Goal: Obtain resource: Obtain resource

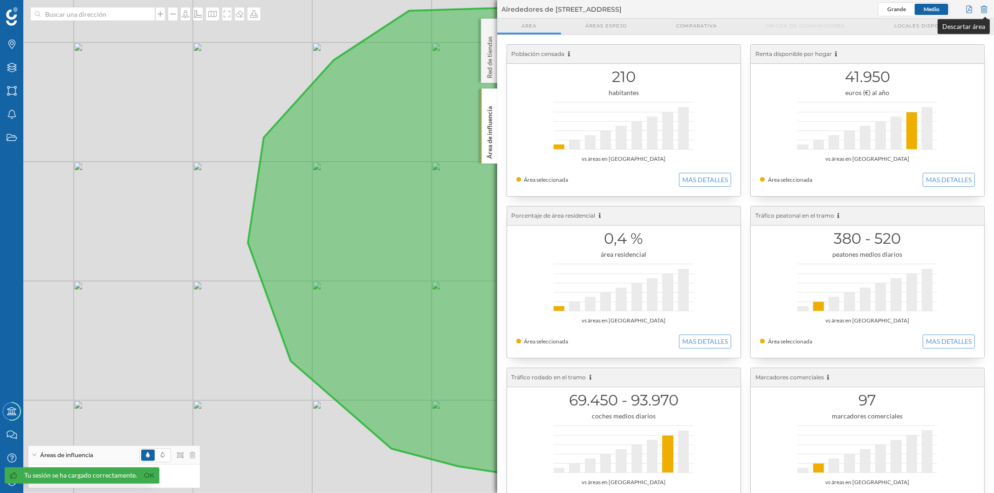
click at [982, 6] on div at bounding box center [984, 9] width 10 height 14
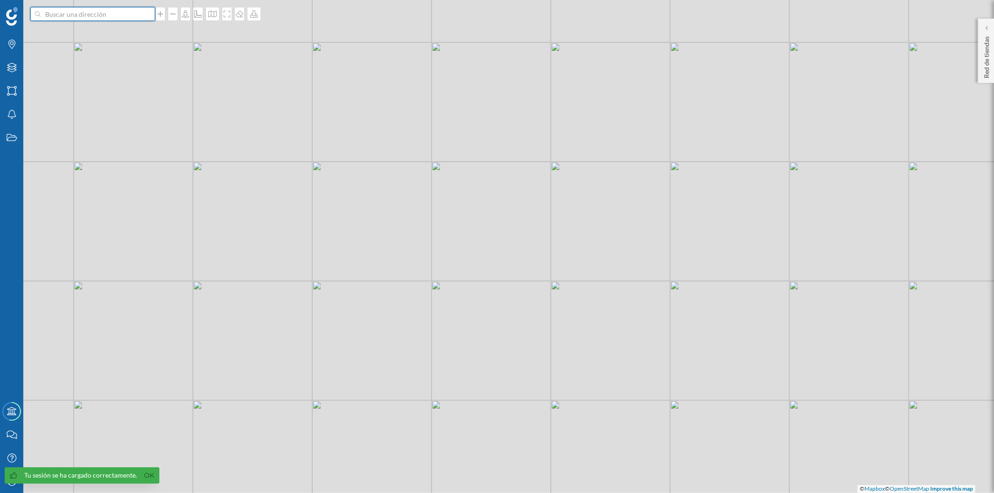
click at [84, 12] on input at bounding box center [93, 14] width 104 height 14
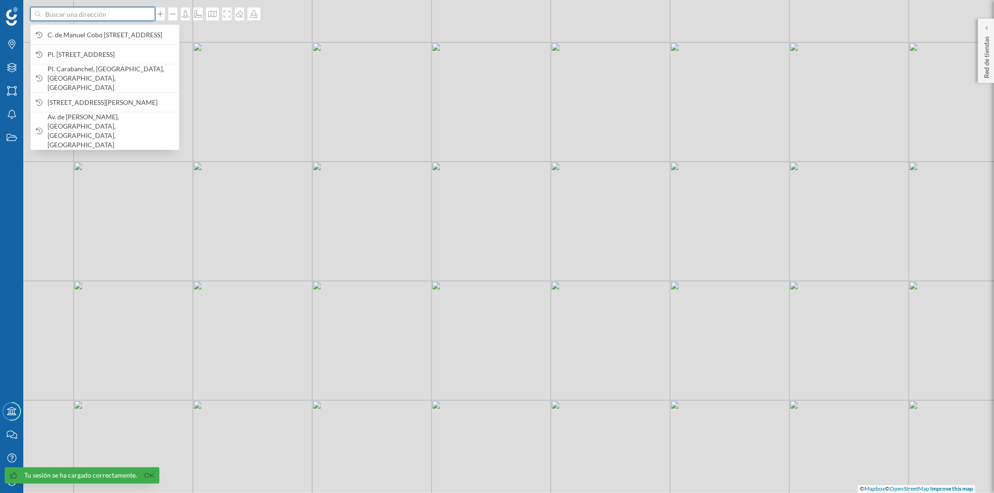
paste input "C. [PERSON_NAME][STREET_ADDRESS]"
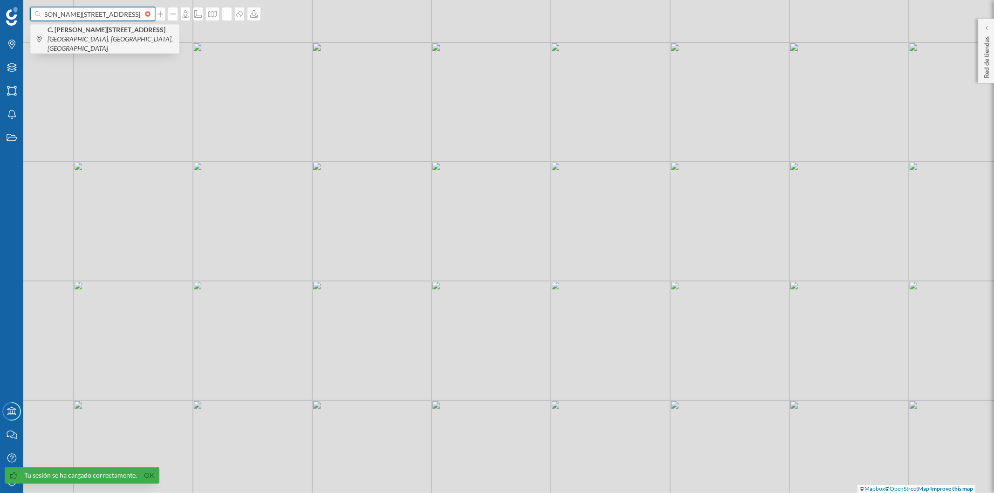
type input "C. [PERSON_NAME][STREET_ADDRESS]"
click at [96, 28] on b "C. [PERSON_NAME][STREET_ADDRESS]" at bounding box center [108, 30] width 120 height 8
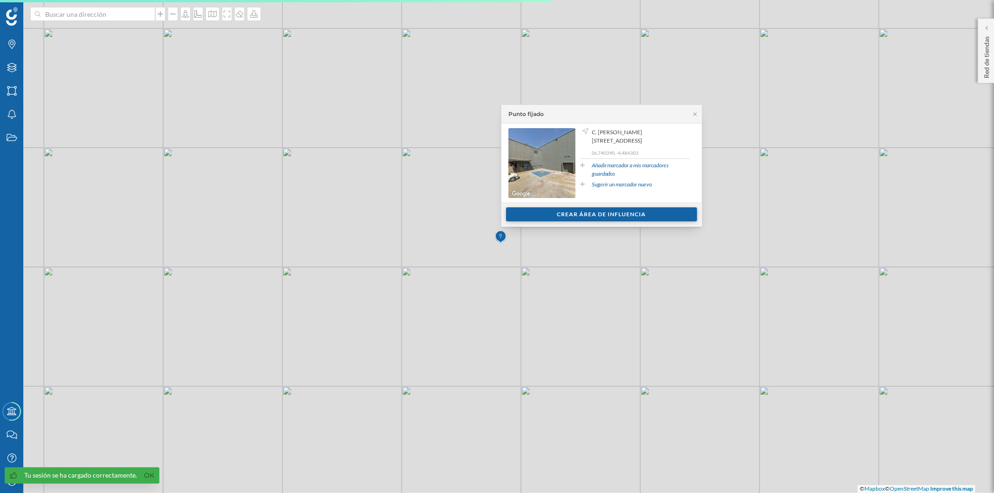
click at [631, 212] on div "Crear área de influencia" at bounding box center [601, 214] width 191 height 14
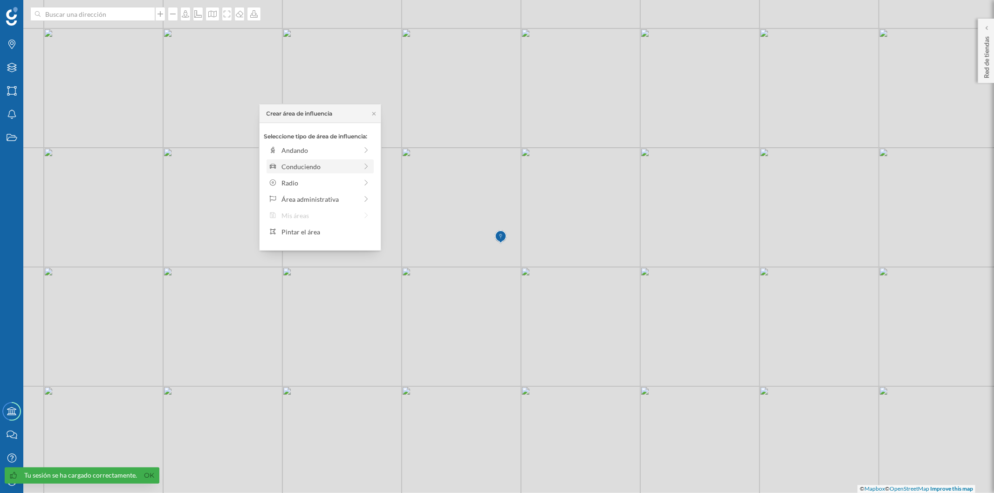
click at [320, 165] on div "Conduciendo" at bounding box center [319, 167] width 76 height 10
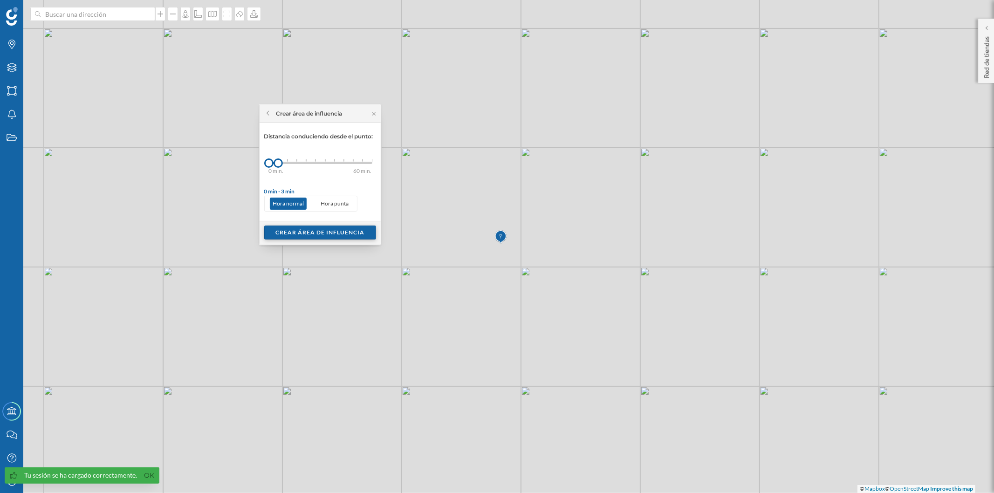
click at [313, 235] on div "Crear área de influencia" at bounding box center [320, 232] width 112 height 14
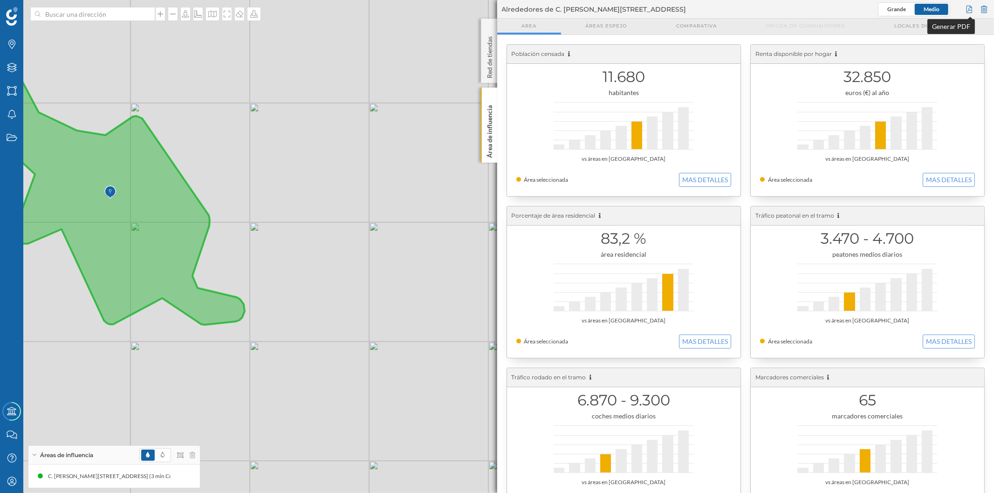
click at [967, 10] on div at bounding box center [969, 9] width 10 height 14
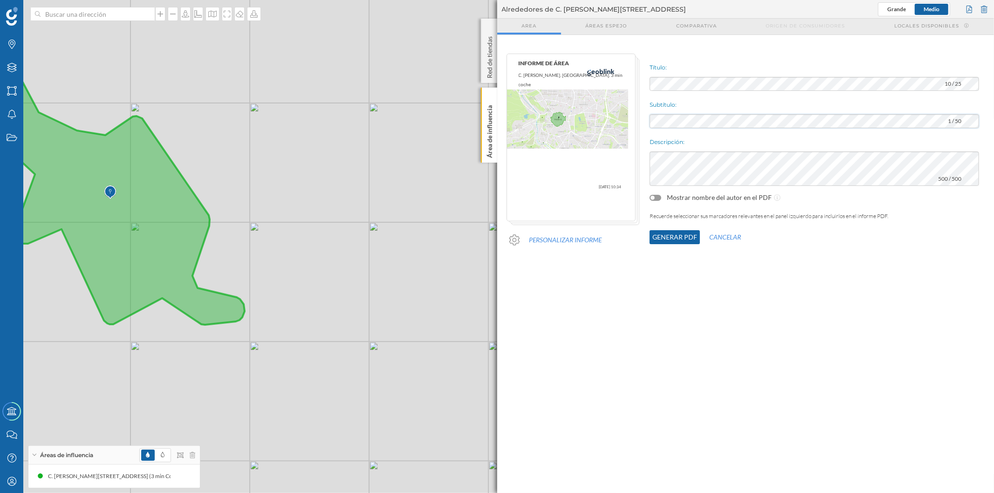
click at [612, 113] on div "INFORME DE ÁREA C. [PERSON_NAME]. [GEOGRAPHIC_DATA]. 3 min coche [DATE] 10:34 P…" at bounding box center [745, 159] width 497 height 221
click at [671, 237] on button "Generar PDF" at bounding box center [674, 237] width 50 height 14
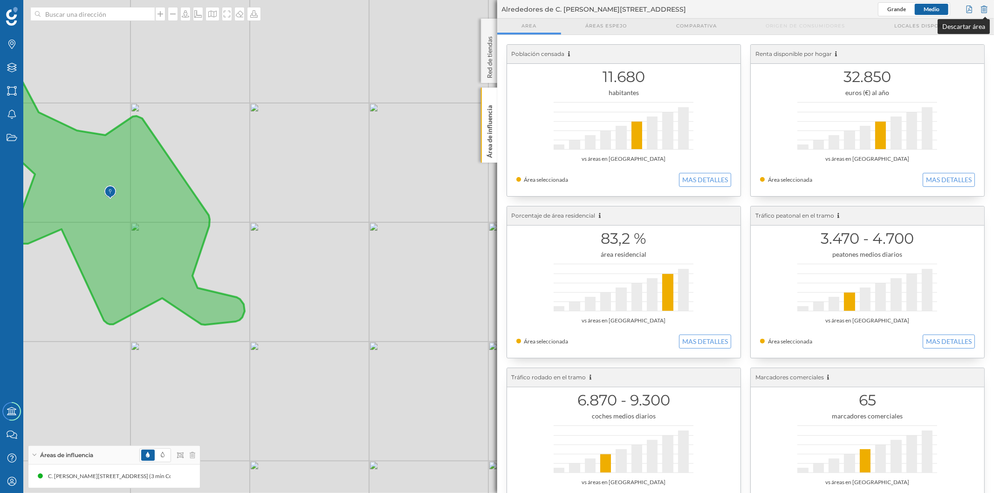
click at [984, 7] on div at bounding box center [984, 9] width 10 height 14
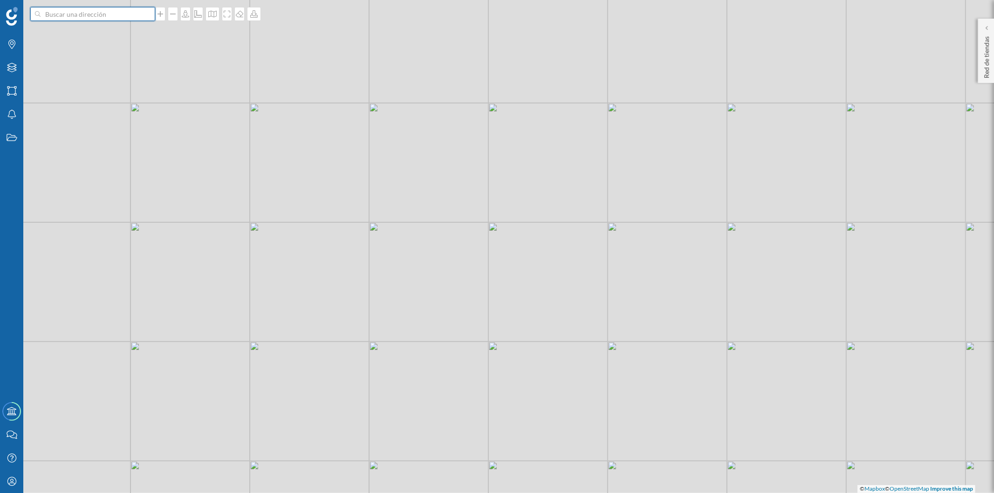
click at [95, 16] on input at bounding box center [93, 14] width 104 height 14
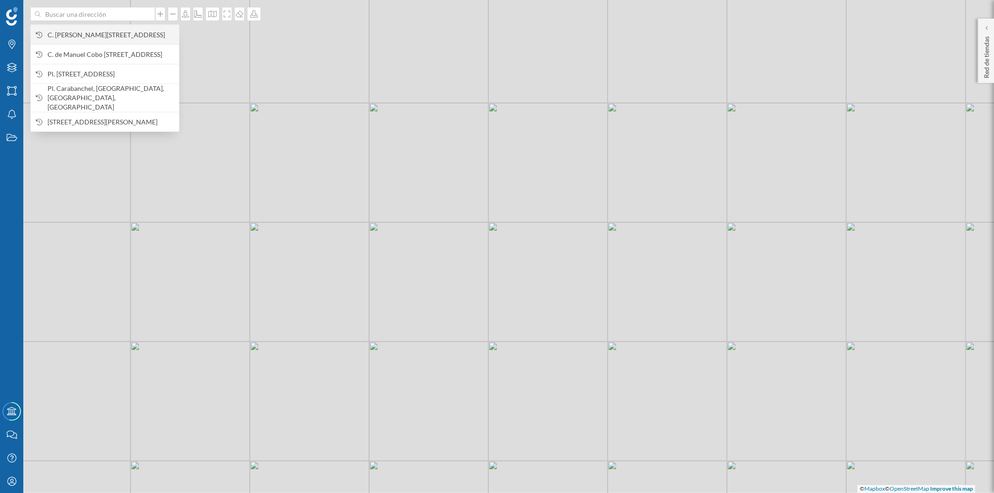
click at [100, 31] on span "C. [PERSON_NAME][STREET_ADDRESS]" at bounding box center [111, 34] width 127 height 9
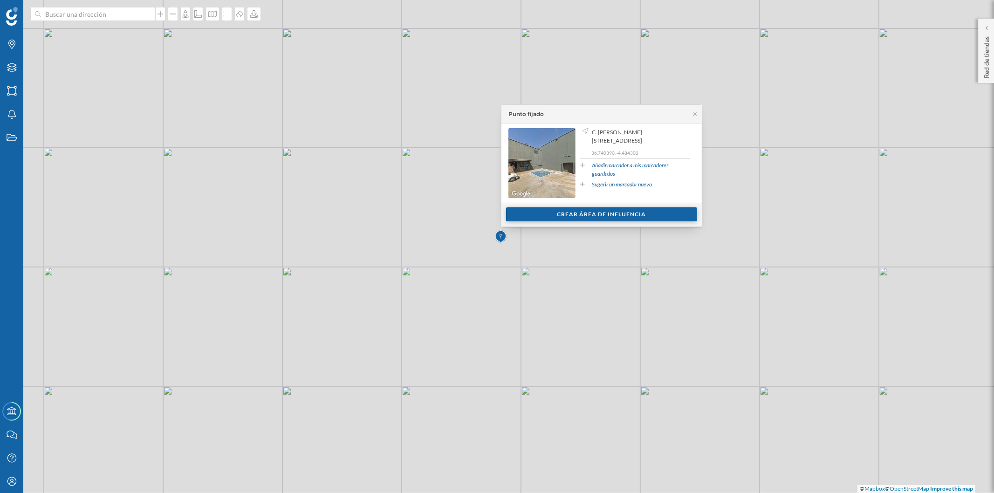
click at [547, 218] on div "Crear área de influencia" at bounding box center [601, 214] width 191 height 14
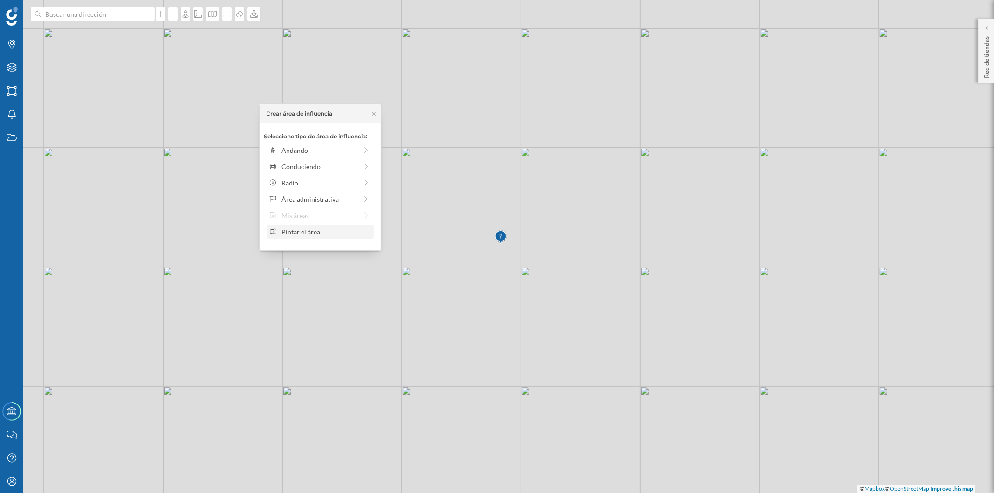
click at [315, 230] on div "Pintar el área" at bounding box center [325, 232] width 89 height 10
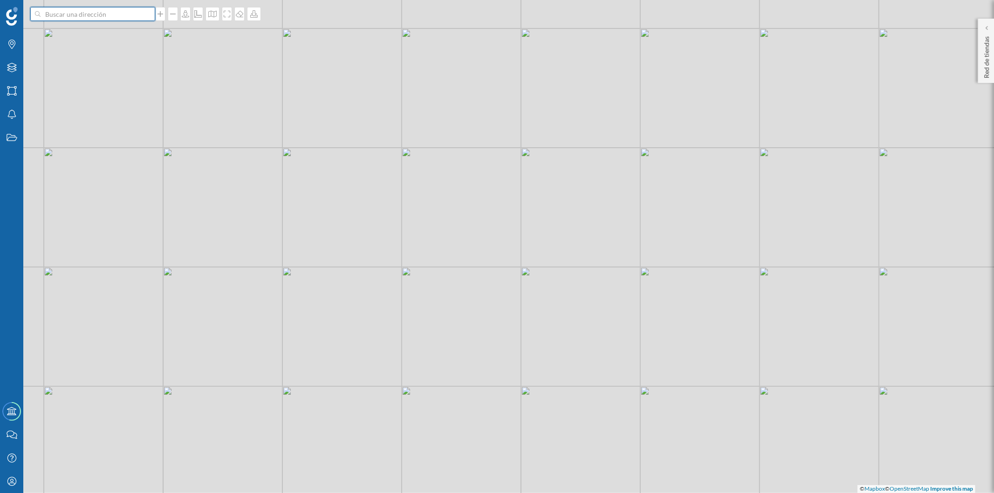
click at [66, 16] on input at bounding box center [93, 14] width 104 height 14
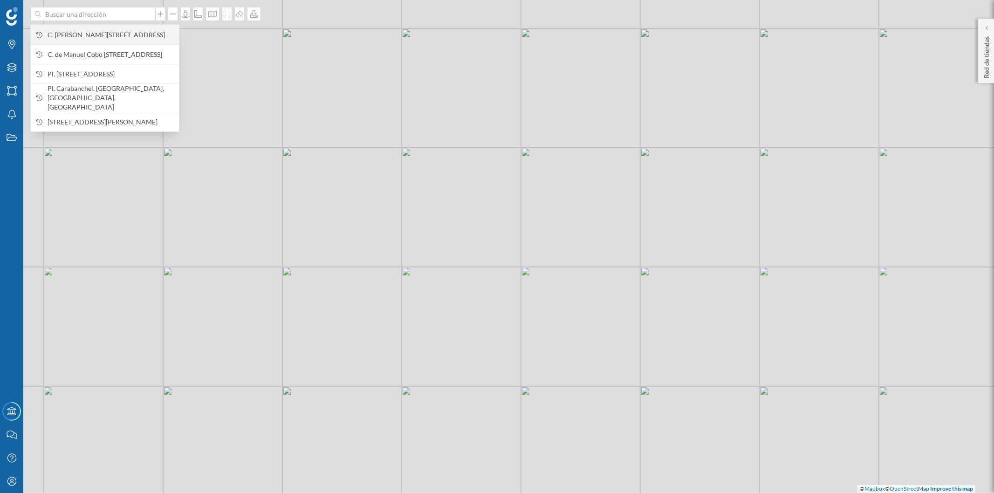
click at [79, 33] on span "C. [PERSON_NAME][STREET_ADDRESS]" at bounding box center [111, 34] width 127 height 9
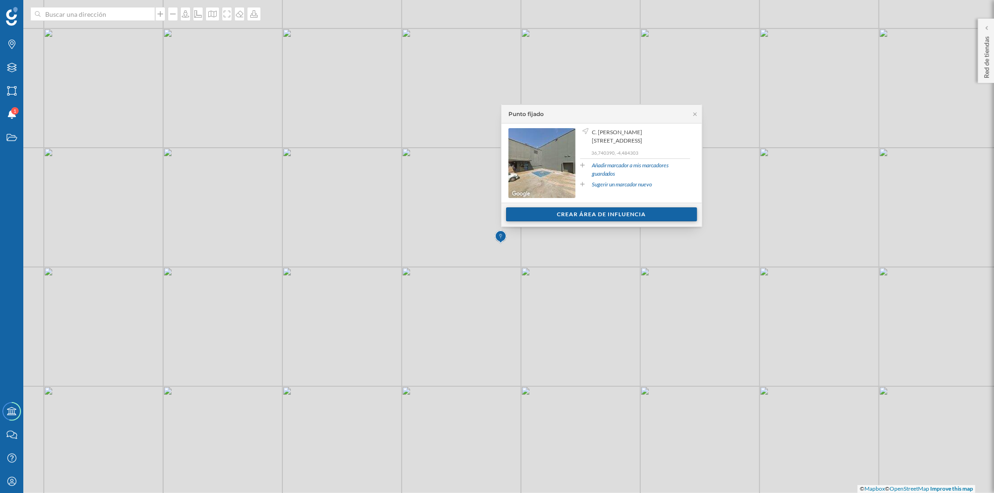
click at [560, 212] on div "Crear área de influencia" at bounding box center [601, 214] width 191 height 14
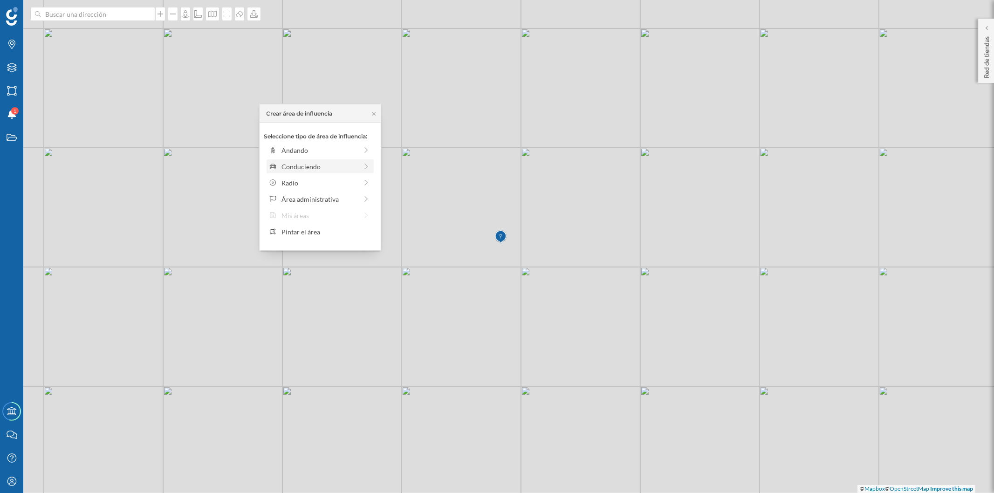
click at [291, 169] on div "Conduciendo" at bounding box center [319, 167] width 76 height 10
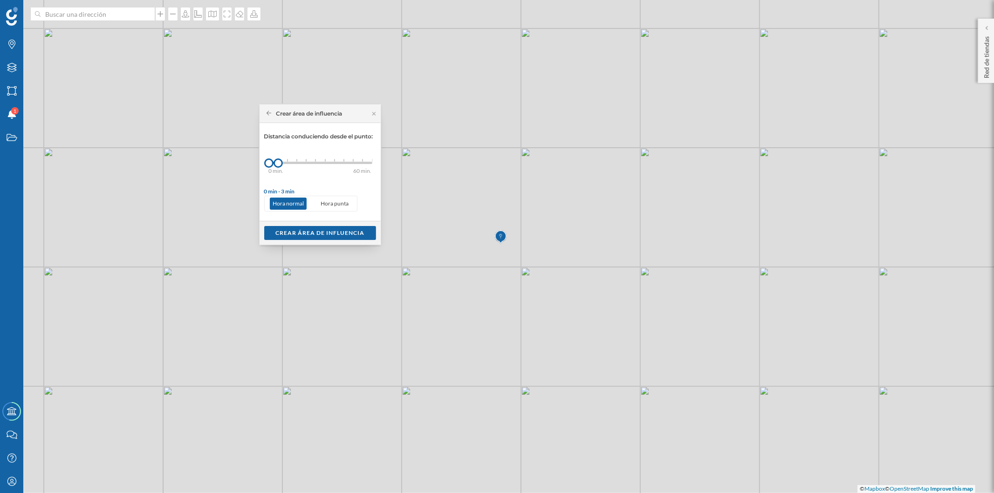
click at [283, 163] on div "0 min. 3 min. 5 min. 7 min. 10 min. 12 min. 15 min. 20 min. 30 min. 45 min. 50 …" at bounding box center [320, 163] width 103 height 2
click at [350, 238] on div "Crear área de influencia" at bounding box center [320, 232] width 112 height 14
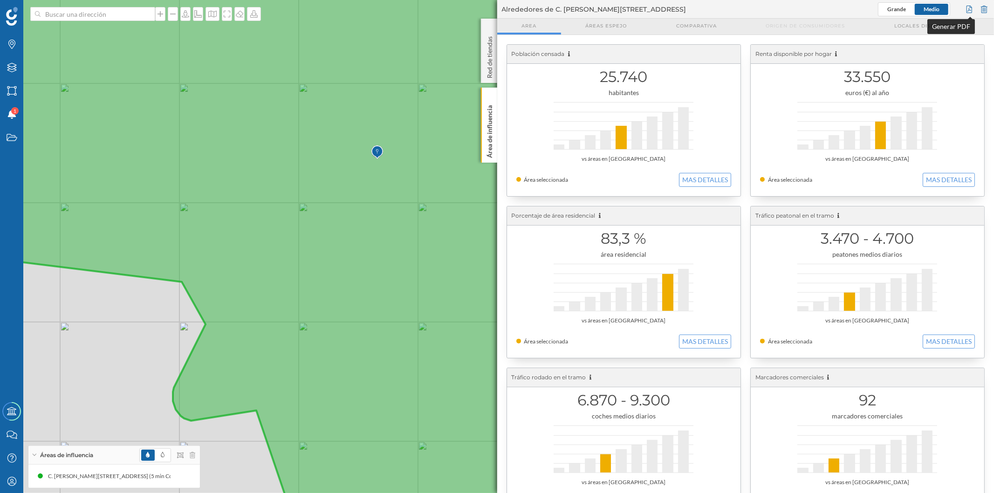
click at [968, 10] on div at bounding box center [969, 9] width 10 height 14
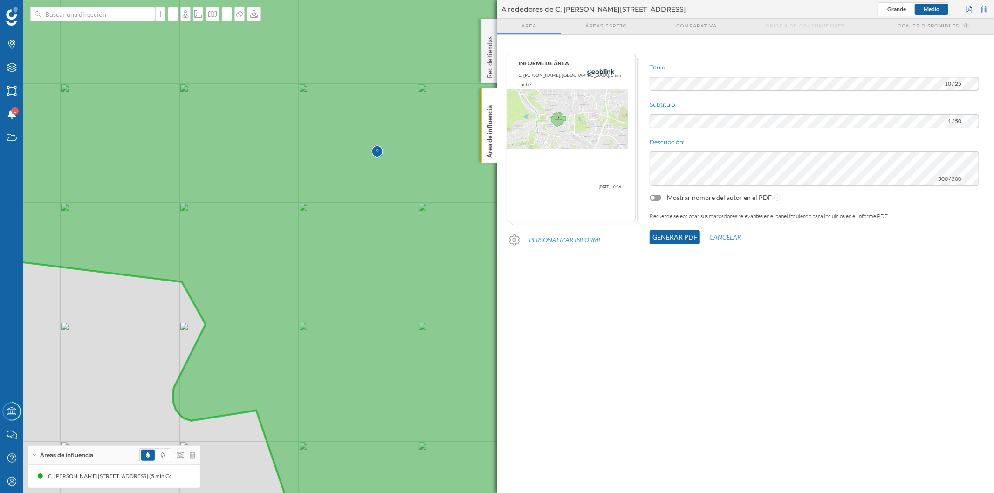
click at [673, 232] on button "Generar PDF" at bounding box center [674, 237] width 50 height 14
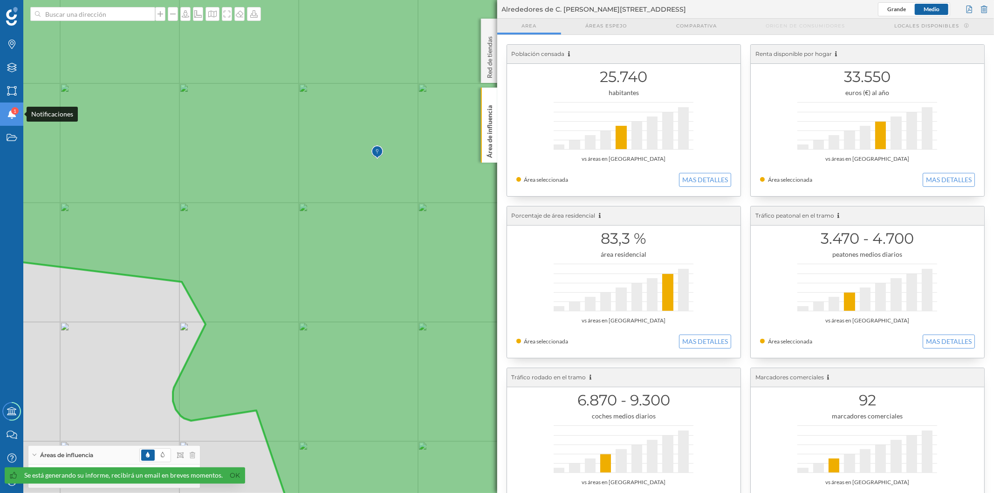
click at [14, 115] on span "1" at bounding box center [15, 110] width 3 height 9
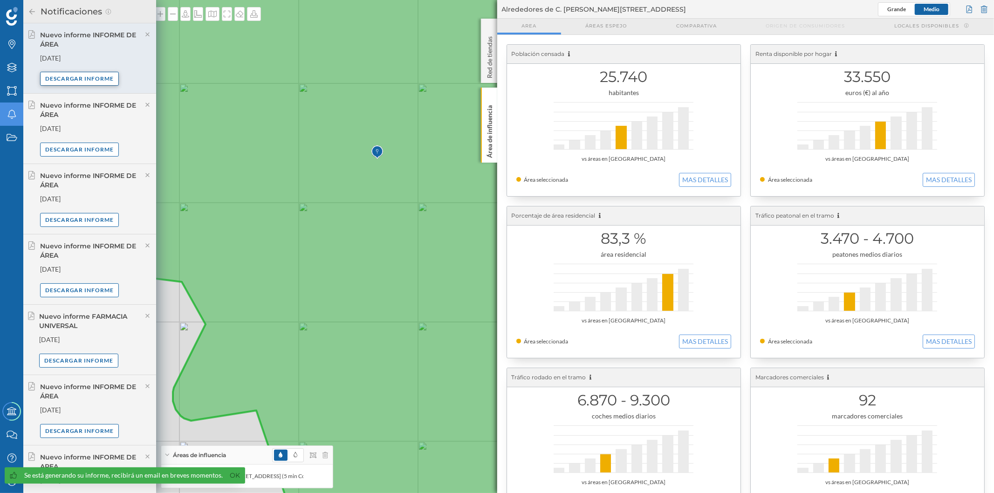
click at [91, 78] on div "Descargar informe" at bounding box center [79, 79] width 79 height 14
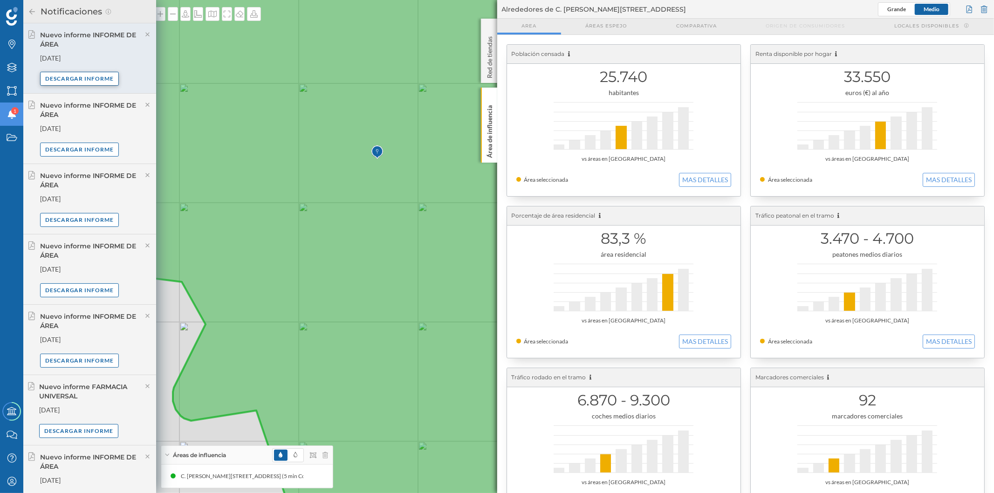
click at [90, 80] on div "Descargar informe" at bounding box center [79, 79] width 79 height 14
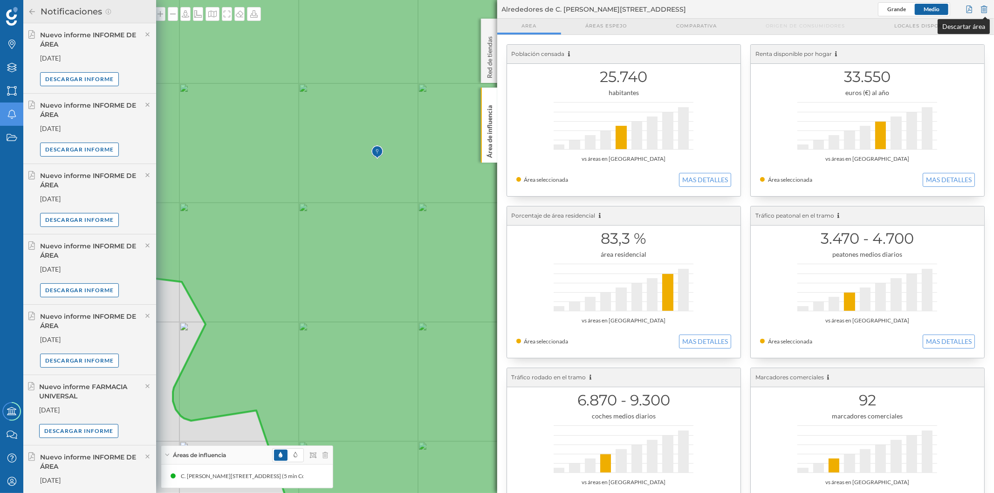
click at [984, 9] on div at bounding box center [984, 9] width 10 height 14
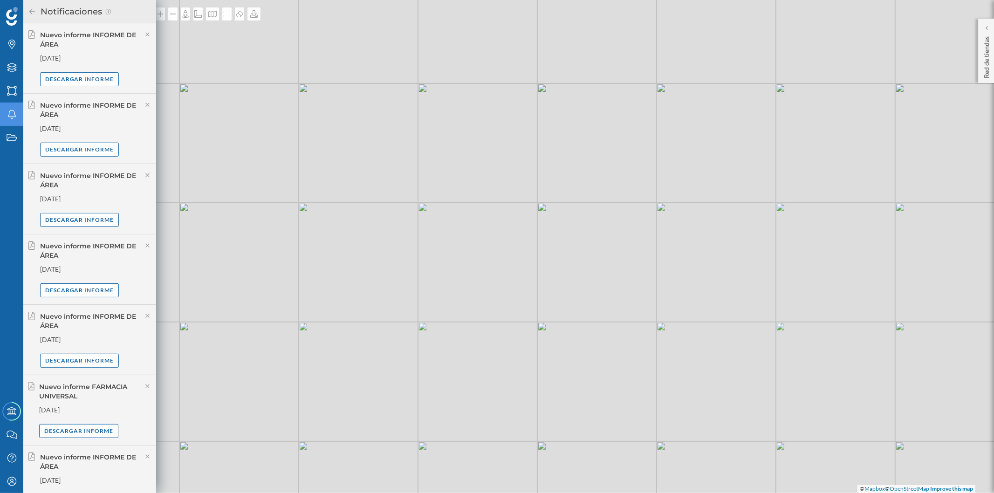
click at [32, 10] on icon at bounding box center [32, 11] width 8 height 7
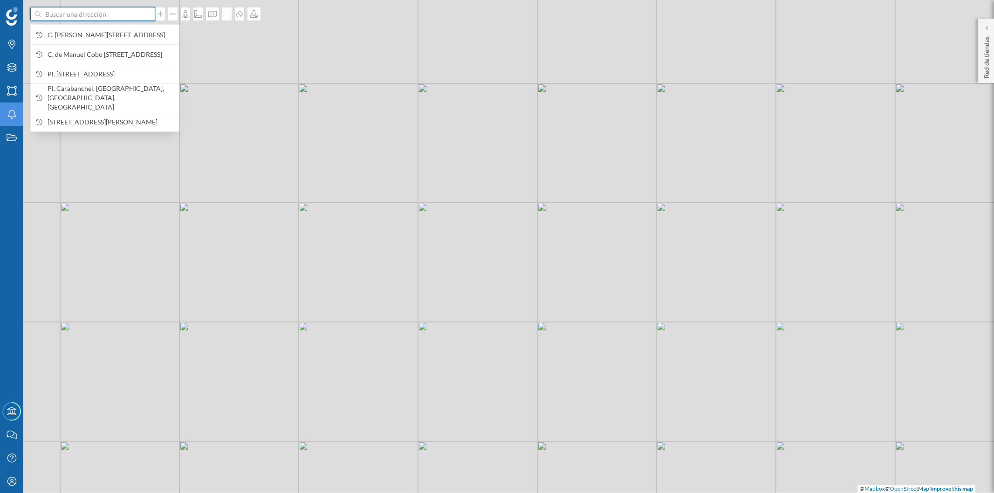
click at [73, 14] on input at bounding box center [93, 14] width 104 height 14
click at [86, 34] on span "C. [PERSON_NAME][STREET_ADDRESS]" at bounding box center [111, 34] width 127 height 9
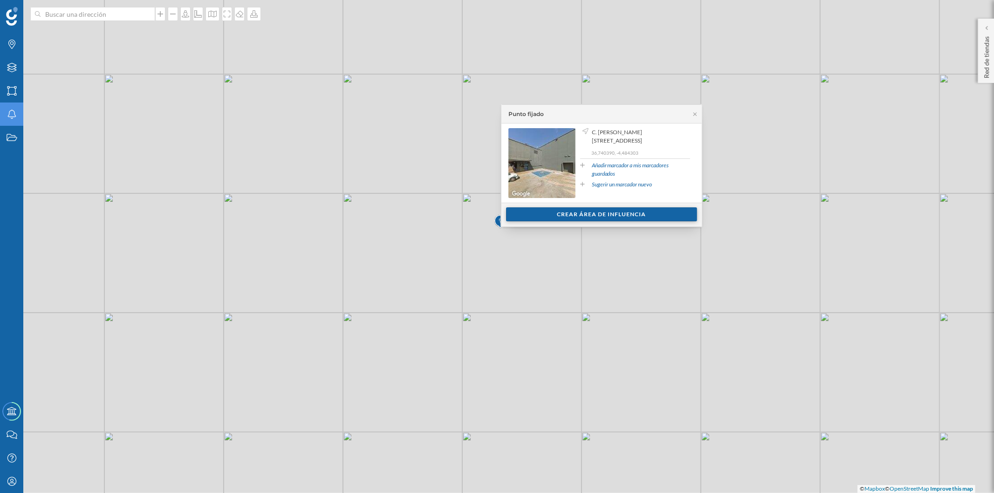
click at [530, 211] on div "Crear área de influencia" at bounding box center [601, 214] width 191 height 14
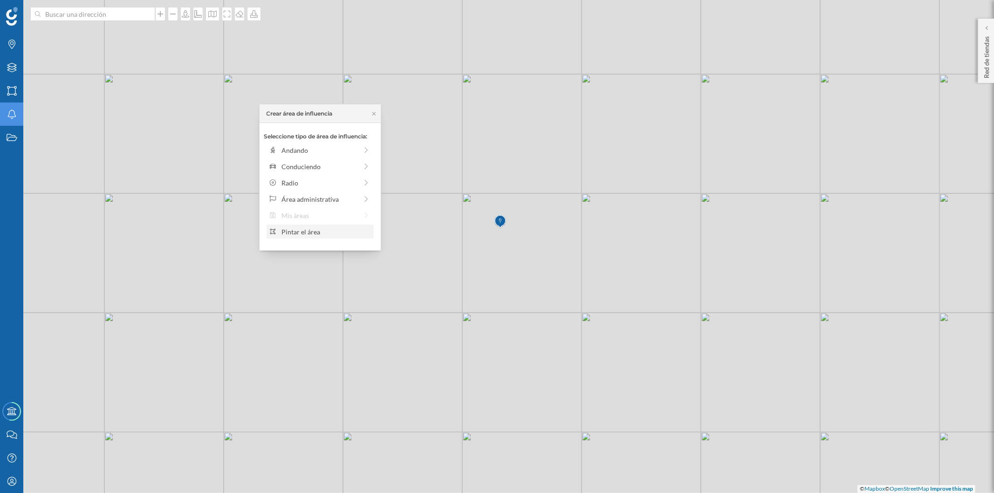
click at [324, 231] on div "Pintar el área" at bounding box center [325, 232] width 89 height 10
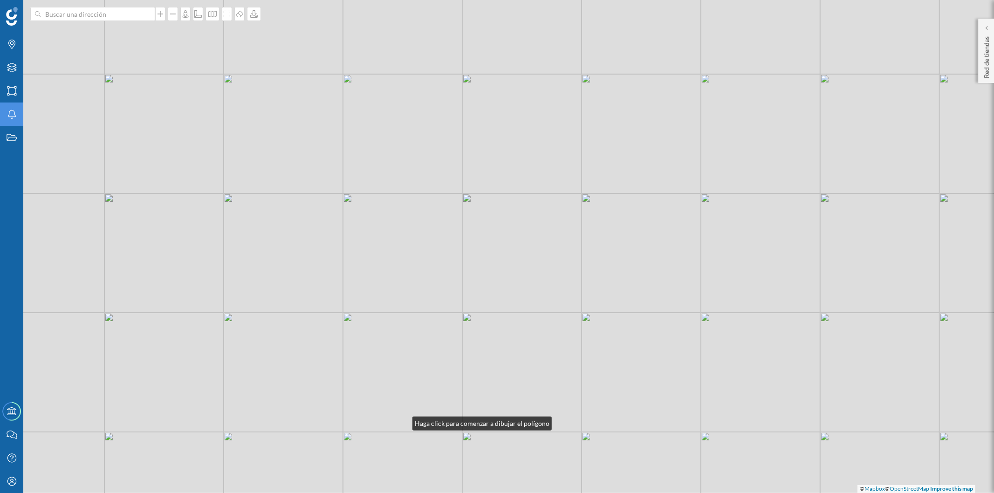
click at [403, 421] on div "© Mapbox © OpenStreetMap Improve this map" at bounding box center [497, 246] width 994 height 493
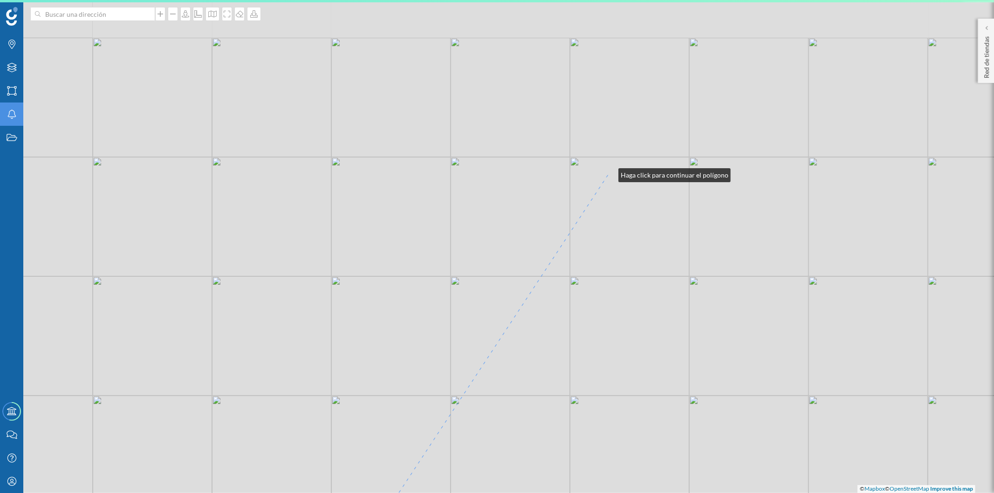
drag, startPoint x: 620, startPoint y: 90, endPoint x: 609, endPoint y: 173, distance: 83.7
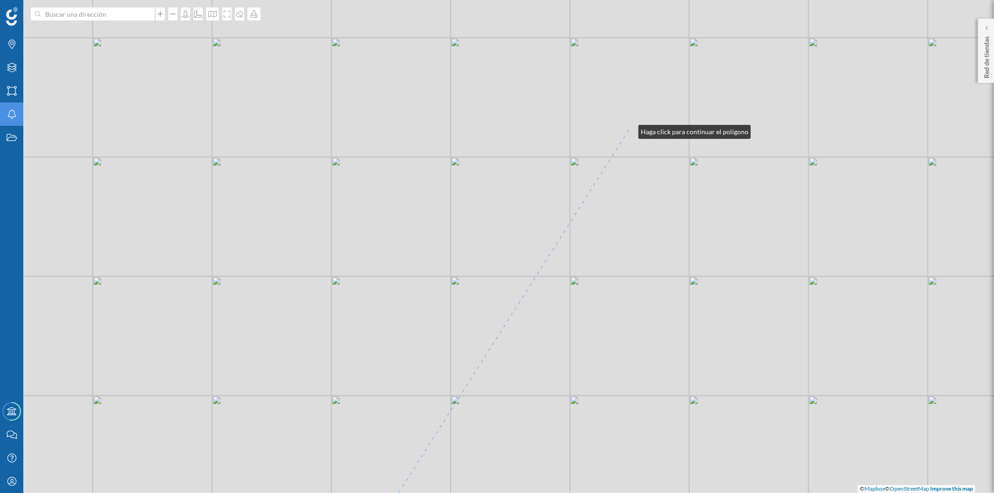
click at [629, 129] on div "© Mapbox © OpenStreetMap Improve this map" at bounding box center [497, 246] width 994 height 493
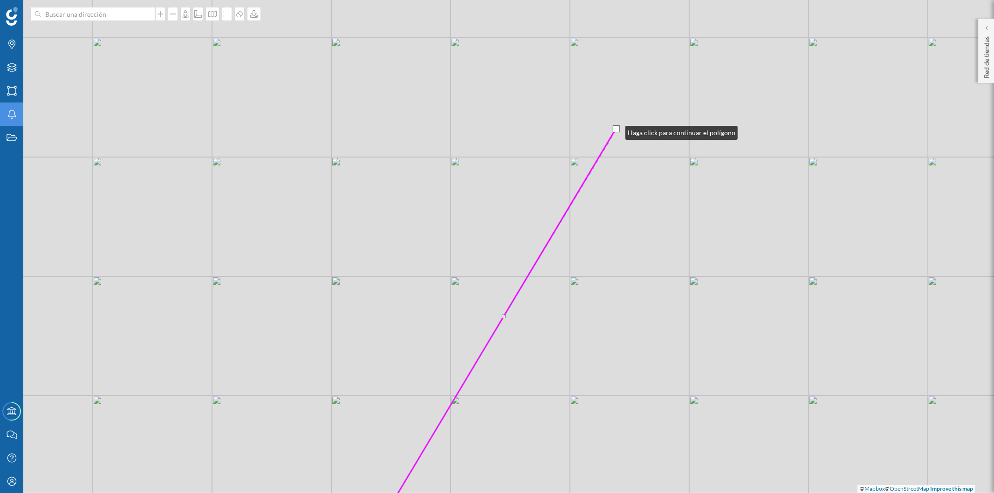
drag, startPoint x: 629, startPoint y: 131, endPoint x: 616, endPoint y: 130, distance: 13.1
click at [616, 130] on div at bounding box center [616, 128] width 7 height 7
click at [621, 55] on div "© Mapbox © OpenStreetMap Improve this map" at bounding box center [497, 246] width 994 height 493
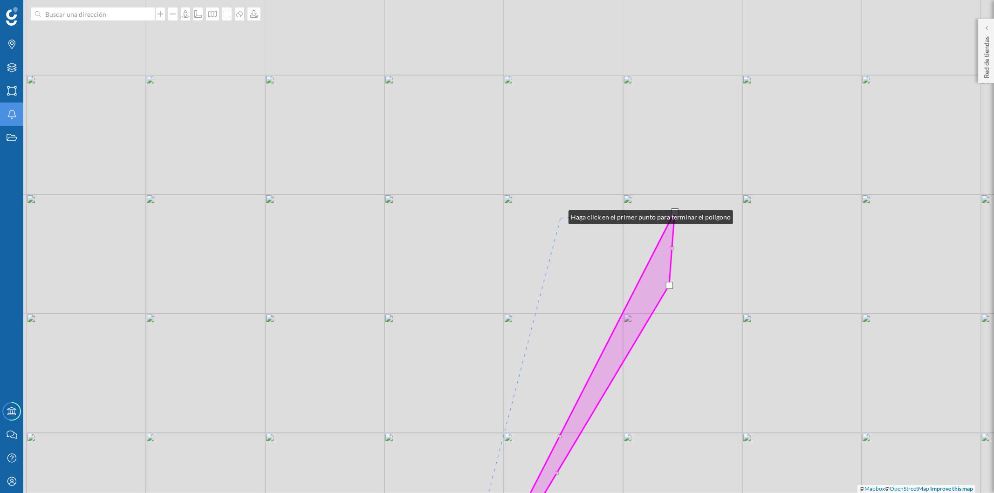
drag, startPoint x: 506, startPoint y: 58, endPoint x: 561, endPoint y: 222, distance: 172.5
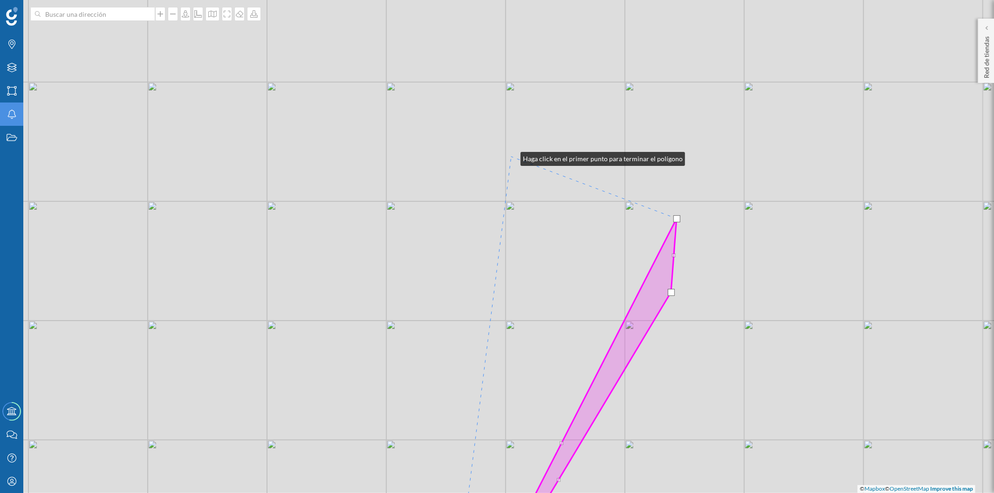
click at [511, 157] on div "© Mapbox © OpenStreetMap Improve this map" at bounding box center [497, 246] width 994 height 493
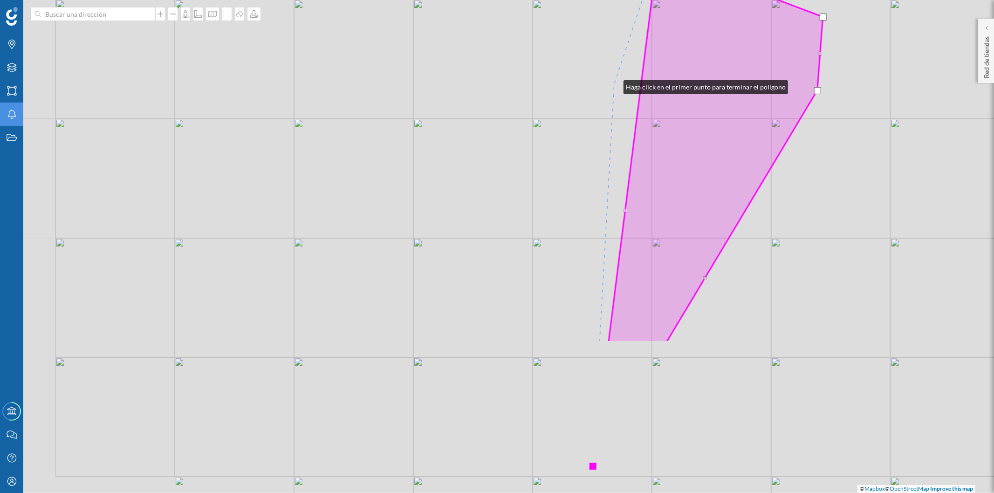
drag, startPoint x: 468, startPoint y: 286, endPoint x: 615, endPoint y: 84, distance: 250.1
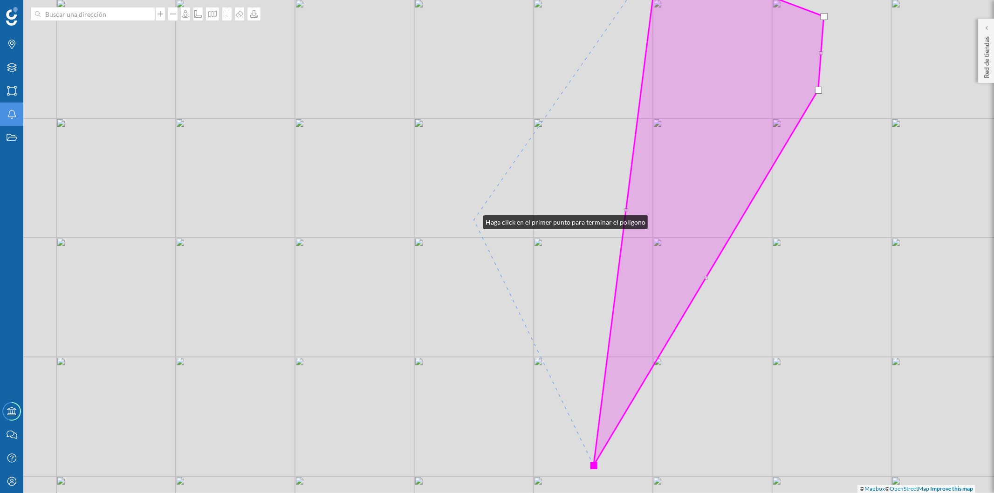
click at [474, 220] on div "© Mapbox © OpenStreetMap Improve this map" at bounding box center [497, 246] width 994 height 493
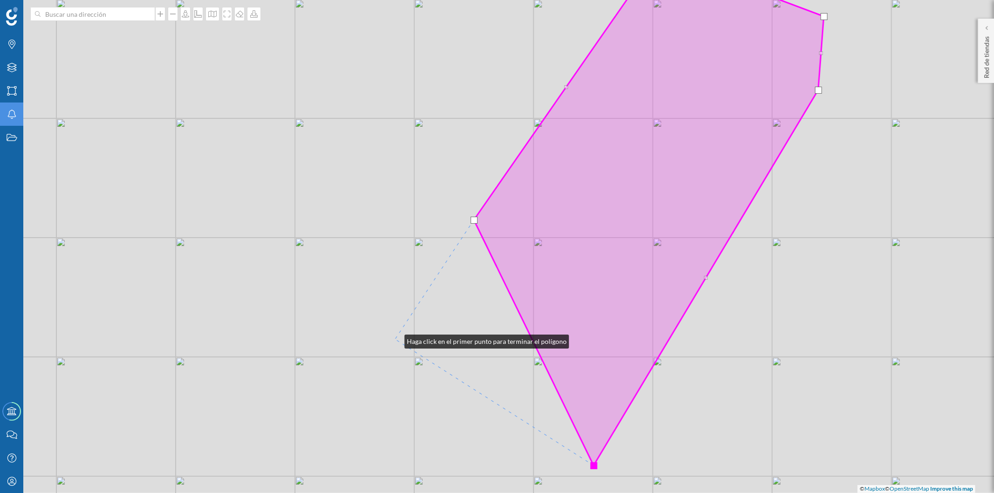
click at [395, 339] on div "© Mapbox © OpenStreetMap Improve this map" at bounding box center [497, 246] width 994 height 493
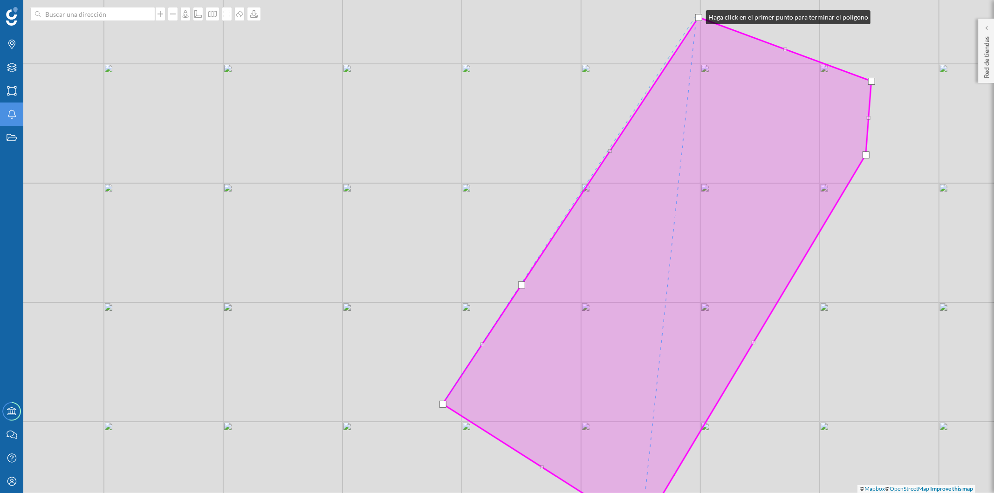
drag, startPoint x: 704, startPoint y: 17, endPoint x: 696, endPoint y: 15, distance: 7.7
click at [696, 15] on div at bounding box center [698, 17] width 7 height 7
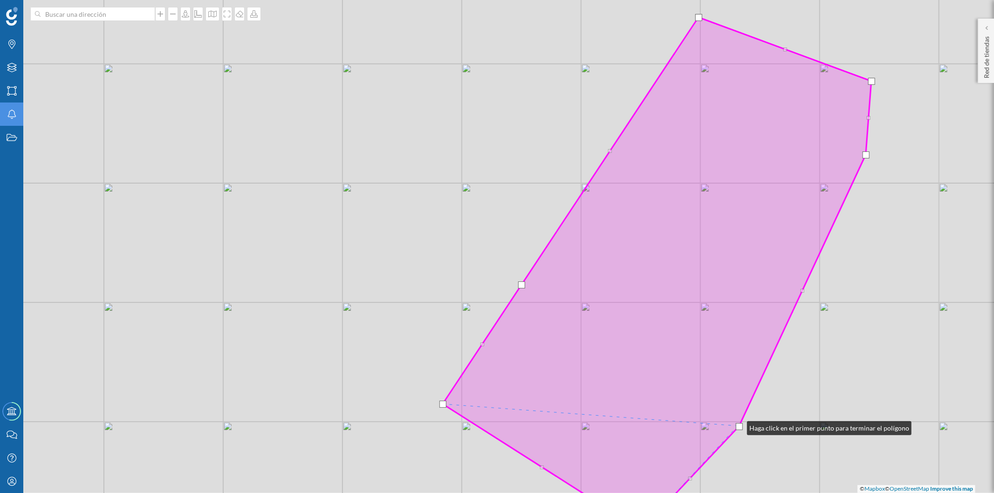
drag, startPoint x: 752, startPoint y: 342, endPoint x: 737, endPoint y: 426, distance: 85.1
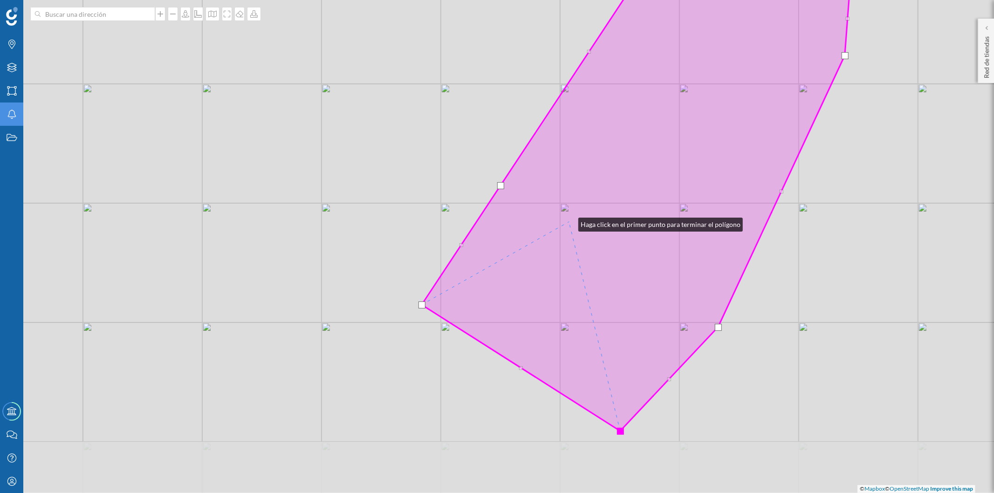
drag, startPoint x: 590, startPoint y: 321, endPoint x: 569, endPoint y: 222, distance: 101.4
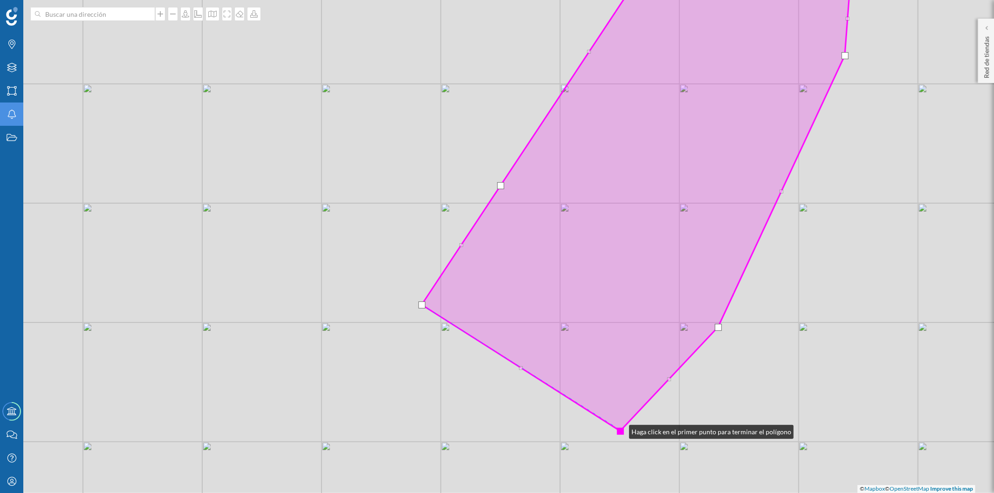
click at [620, 429] on div at bounding box center [620, 431] width 7 height 7
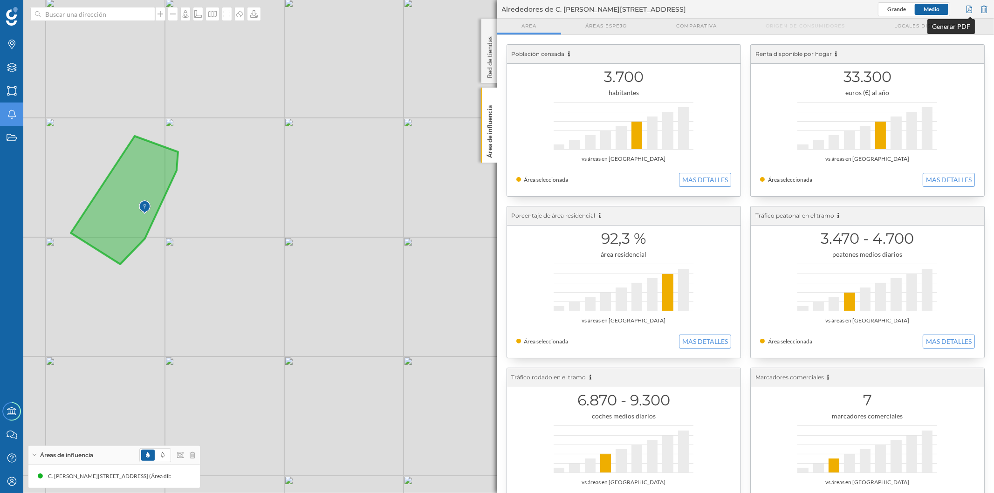
click at [967, 10] on div at bounding box center [969, 9] width 10 height 14
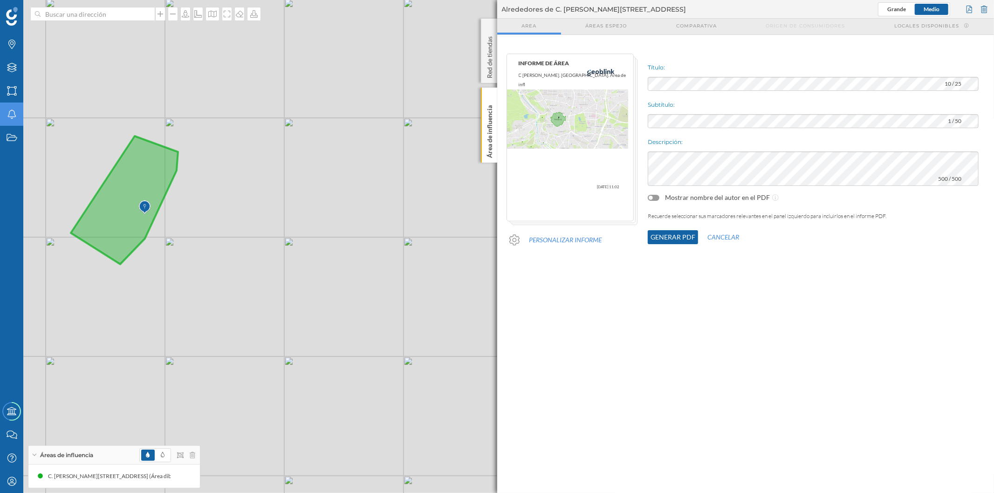
click at [667, 239] on button "Generar PDF" at bounding box center [672, 237] width 50 height 14
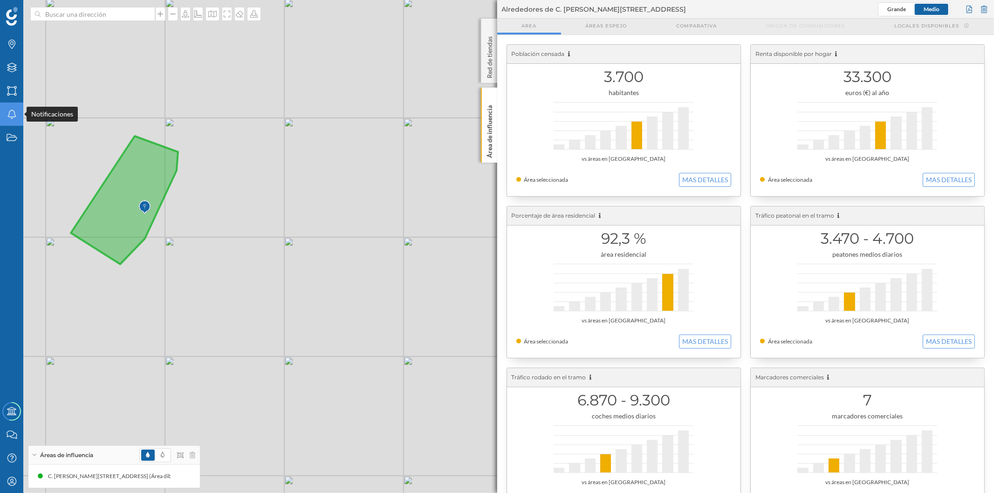
click at [18, 118] on div "Notificaciones" at bounding box center [11, 113] width 23 height 23
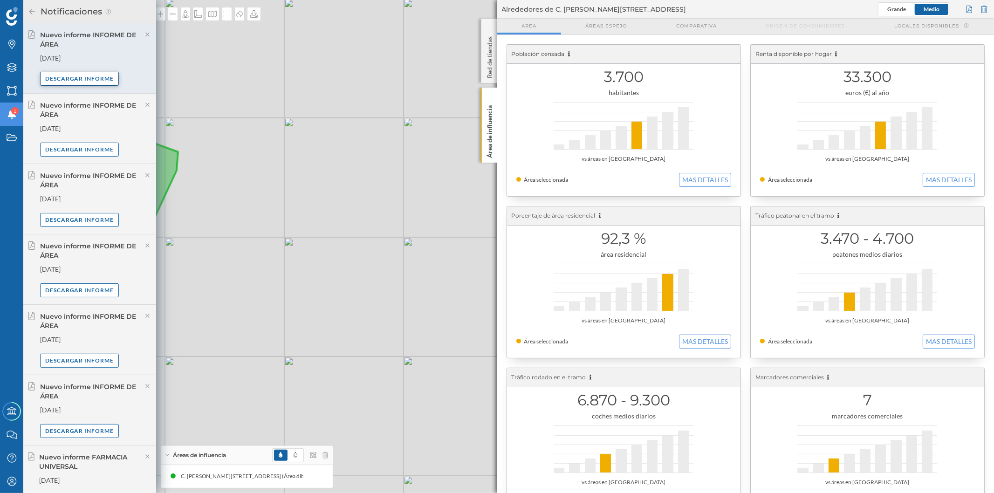
click at [77, 78] on div "Descargar informe" at bounding box center [79, 79] width 79 height 14
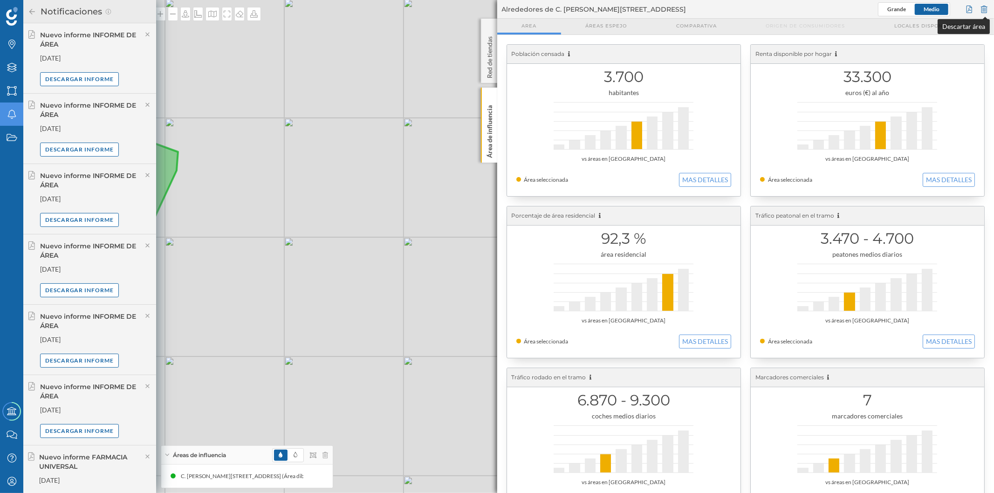
click at [986, 9] on div at bounding box center [984, 9] width 10 height 14
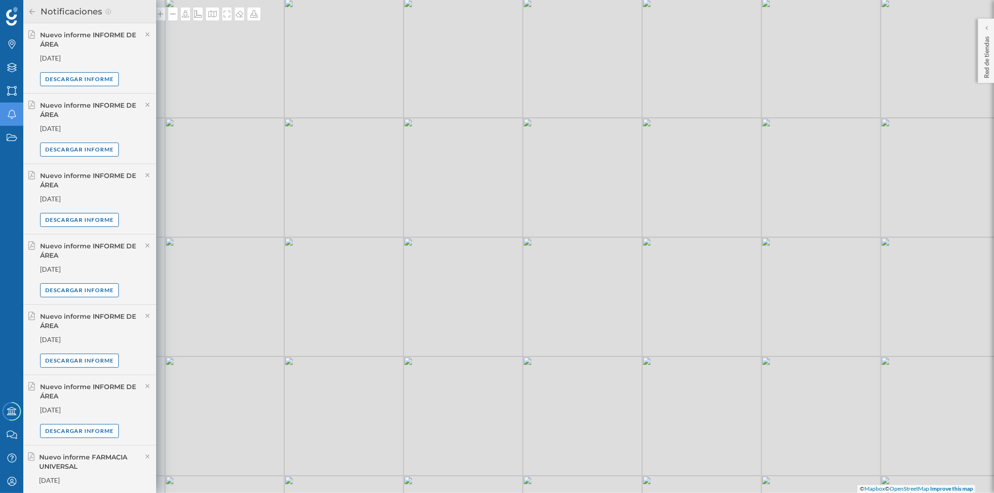
click at [32, 10] on icon at bounding box center [32, 11] width 8 height 7
